Goal: Obtain resource: Obtain resource

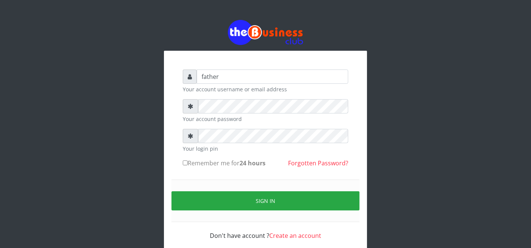
type input "father"
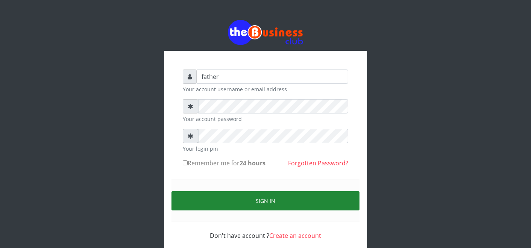
click at [265, 201] on button "Sign in" at bounding box center [266, 201] width 188 height 19
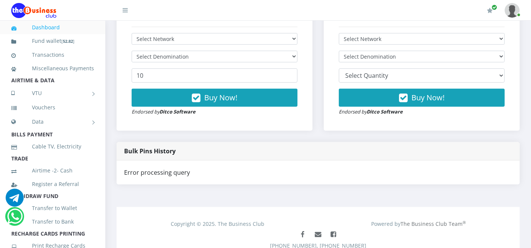
scroll to position [294, 0]
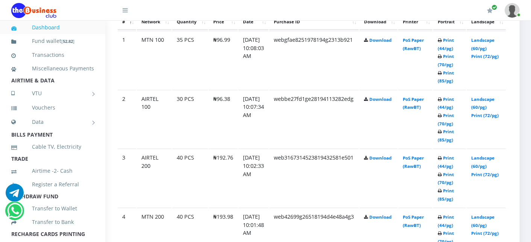
scroll to position [448, 19]
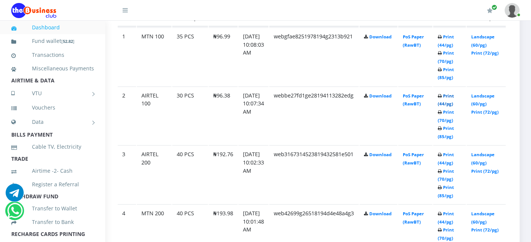
click at [452, 94] on link "Print (44/pg)" at bounding box center [446, 100] width 16 height 14
click at [453, 153] on link "Print (44/pg)" at bounding box center [446, 159] width 16 height 14
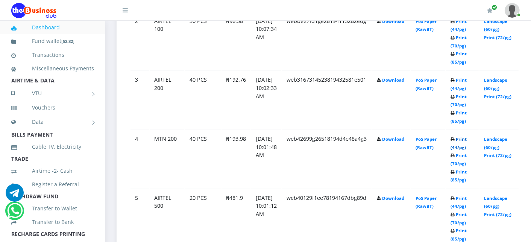
click at [467, 137] on link "Print (44/pg)" at bounding box center [459, 143] width 16 height 14
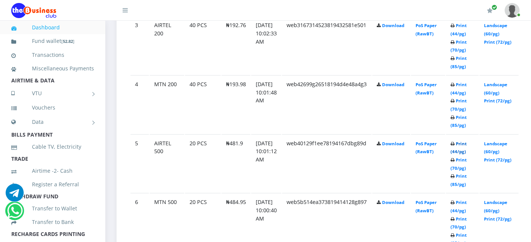
click at [467, 143] on link "Print (44/pg)" at bounding box center [459, 148] width 16 height 14
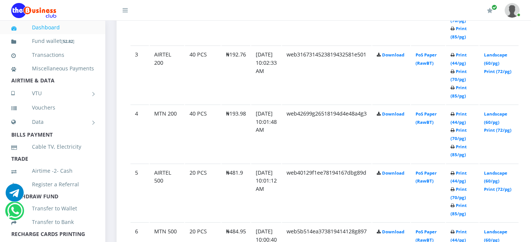
scroll to position [577, 0]
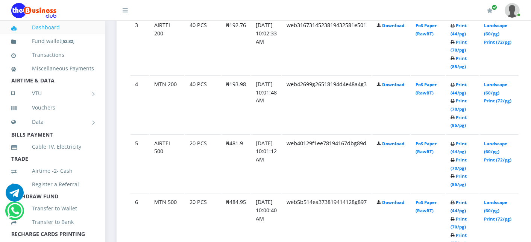
click at [467, 199] on link "Print (44/pg)" at bounding box center [459, 206] width 16 height 14
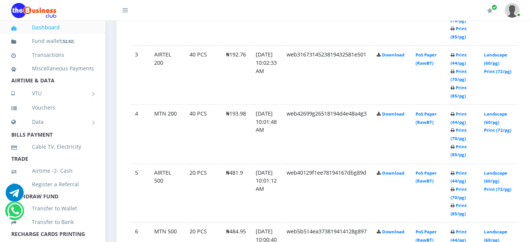
scroll to position [577, 0]
